Goal: Complete application form

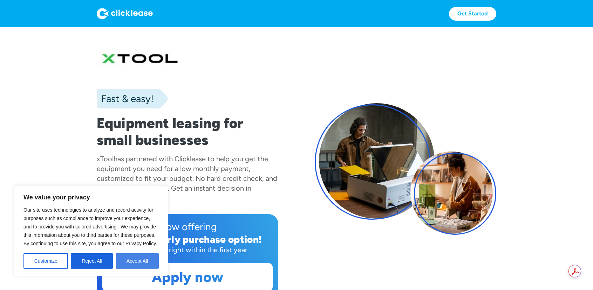
click at [148, 259] on button "Accept All" at bounding box center [137, 261] width 43 height 15
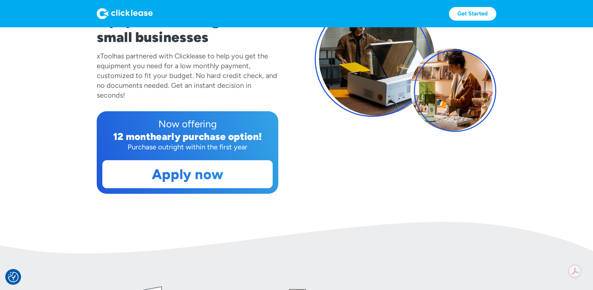
scroll to position [106, 0]
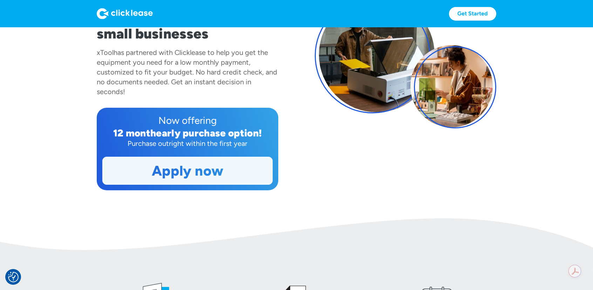
click at [218, 177] on link "Apply now" at bounding box center [188, 170] width 170 height 27
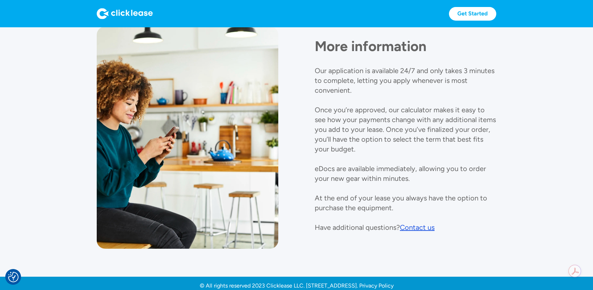
scroll to position [818, 0]
